Goal: Task Accomplishment & Management: Manage account settings

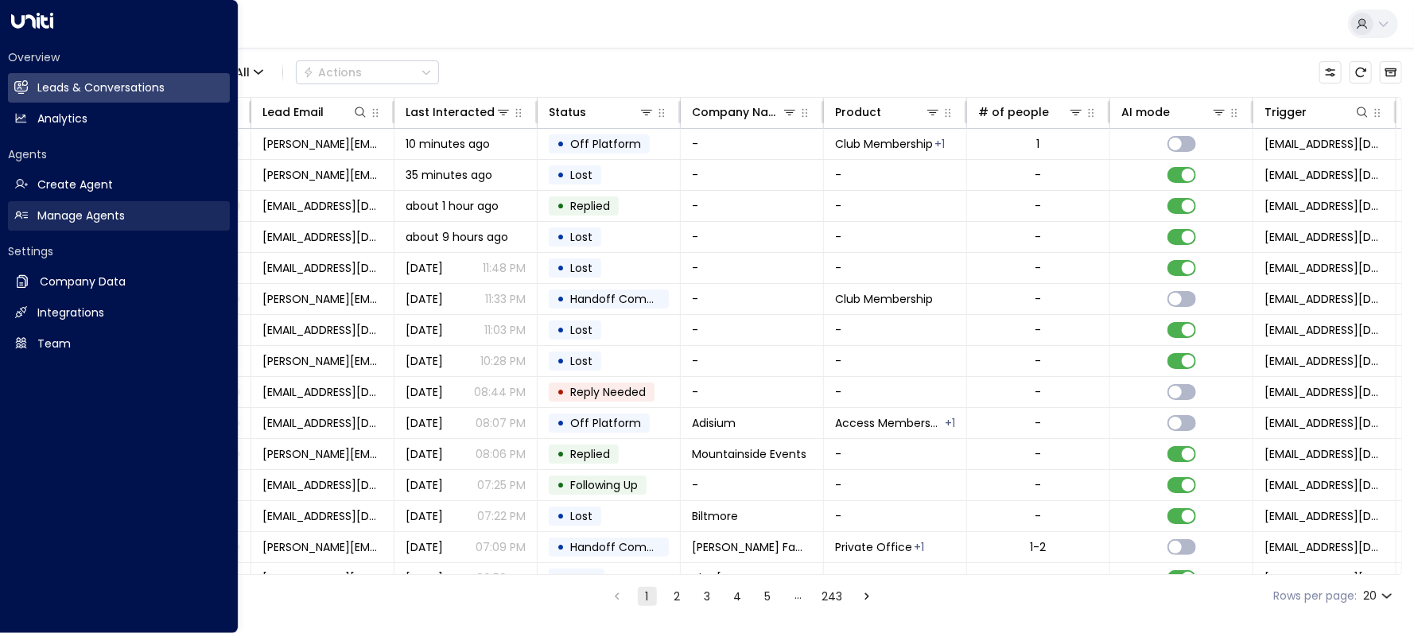
click at [29, 204] on link "Manage Agents Manage Agents" at bounding box center [119, 215] width 222 height 29
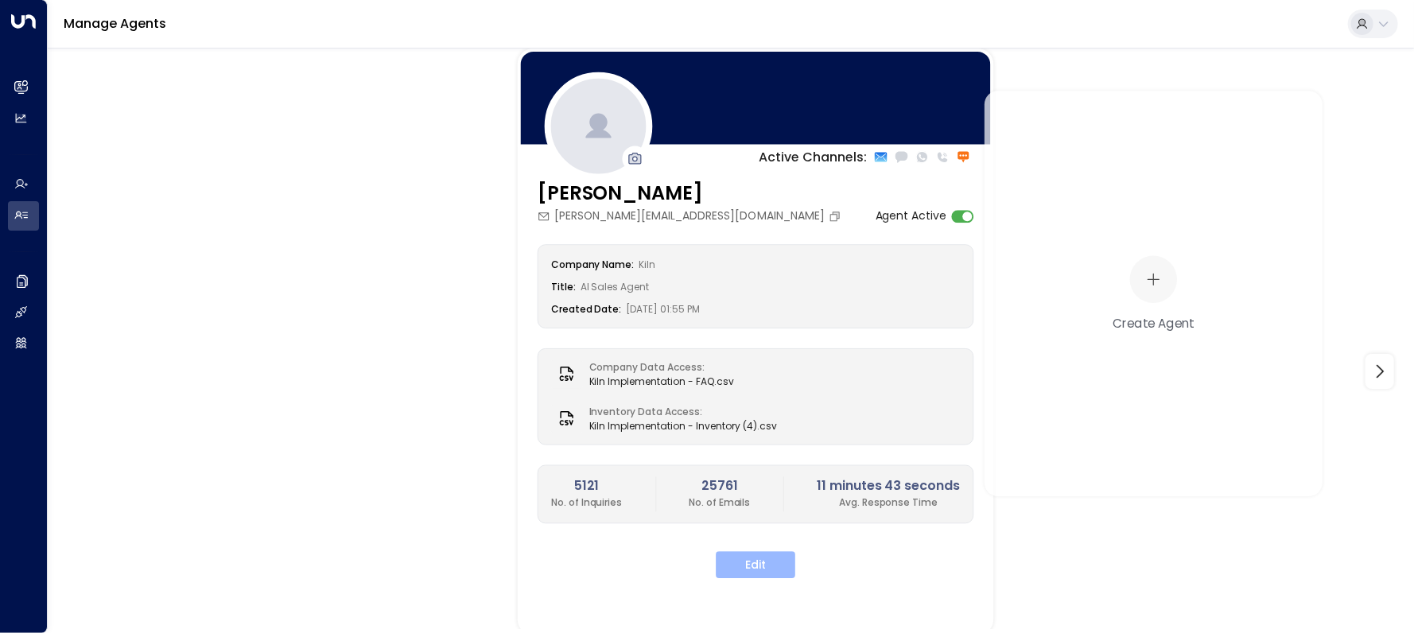
click at [759, 577] on button "Edit" at bounding box center [756, 564] width 80 height 27
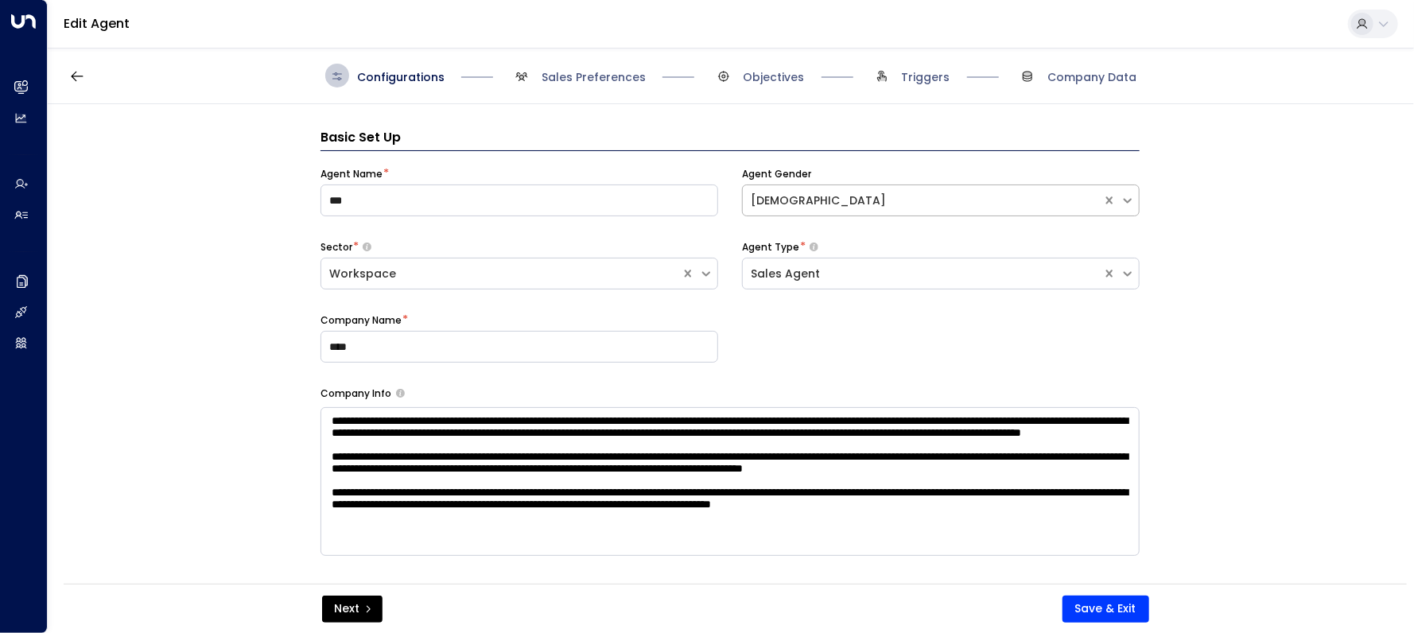
scroll to position [24, 0]
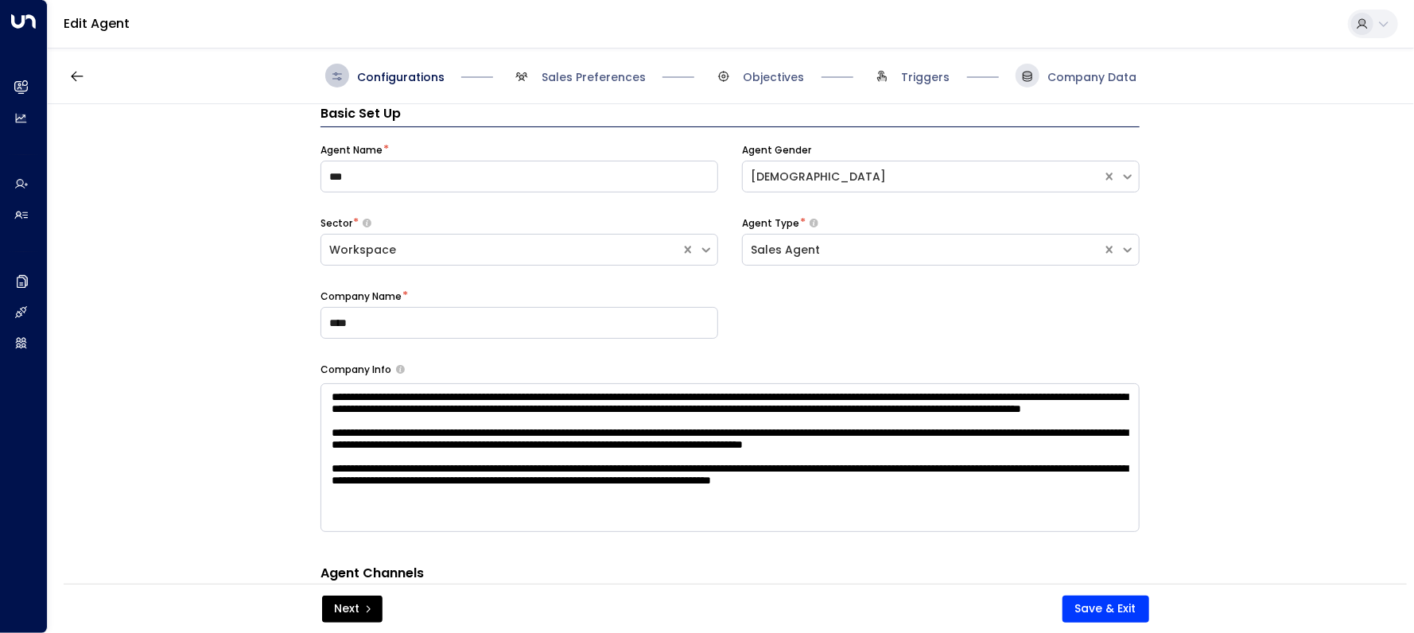
click at [1038, 68] on span at bounding box center [1028, 76] width 24 height 24
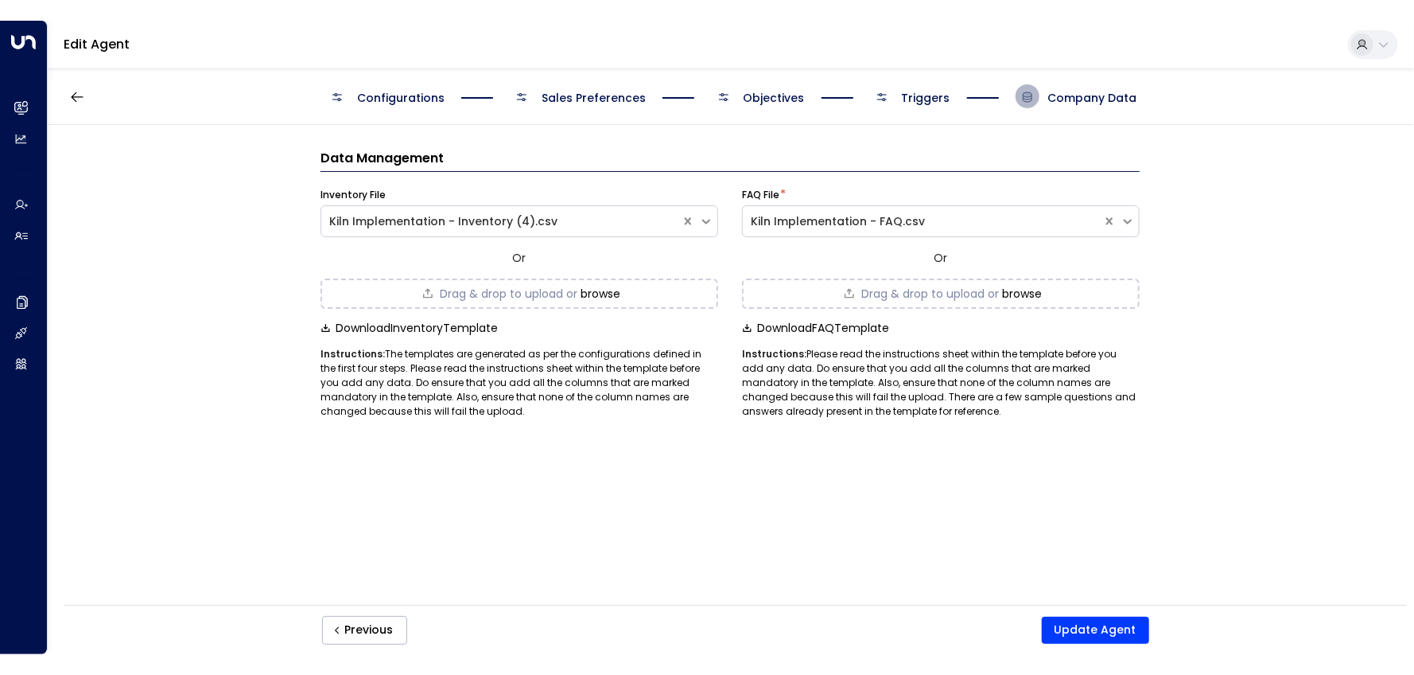
scroll to position [0, 0]
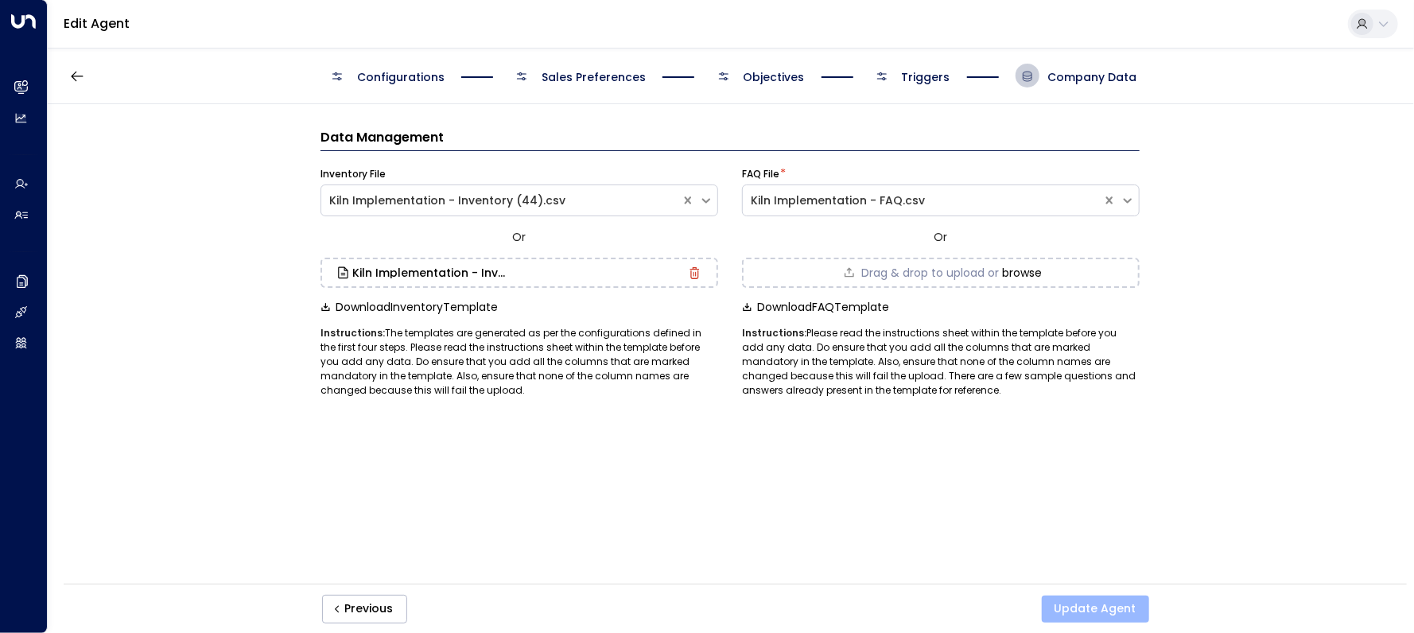
click at [1123, 601] on button "Update Agent" at bounding box center [1095, 609] width 107 height 27
